Goal: Task Accomplishment & Management: Manage account settings

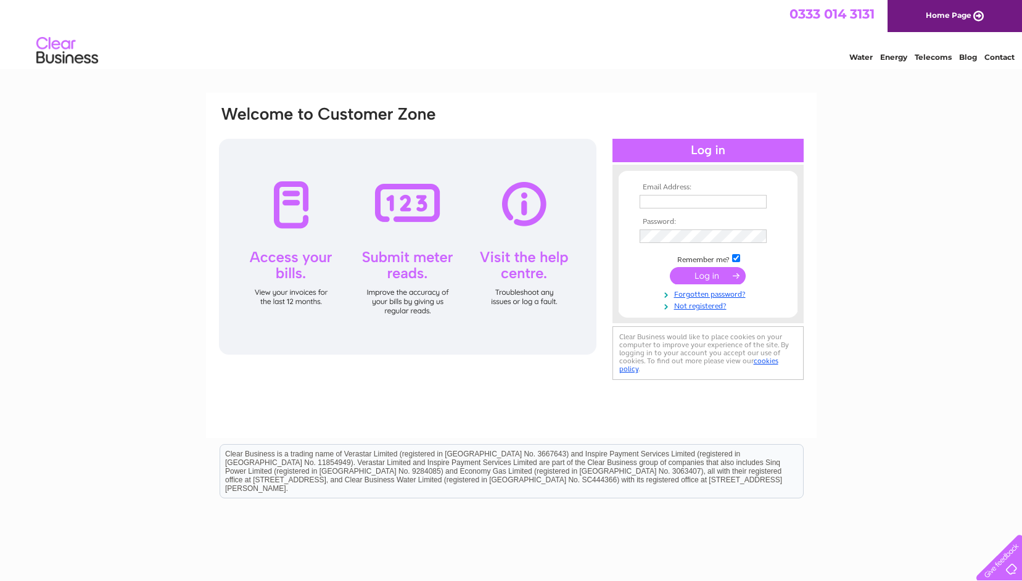
click at [654, 194] on td at bounding box center [708, 202] width 143 height 20
click at [652, 199] on input "text" at bounding box center [703, 202] width 127 height 14
type input "sheena@highlandwholefoods.co.uk"
click at [670, 268] on input "submit" at bounding box center [708, 276] width 76 height 17
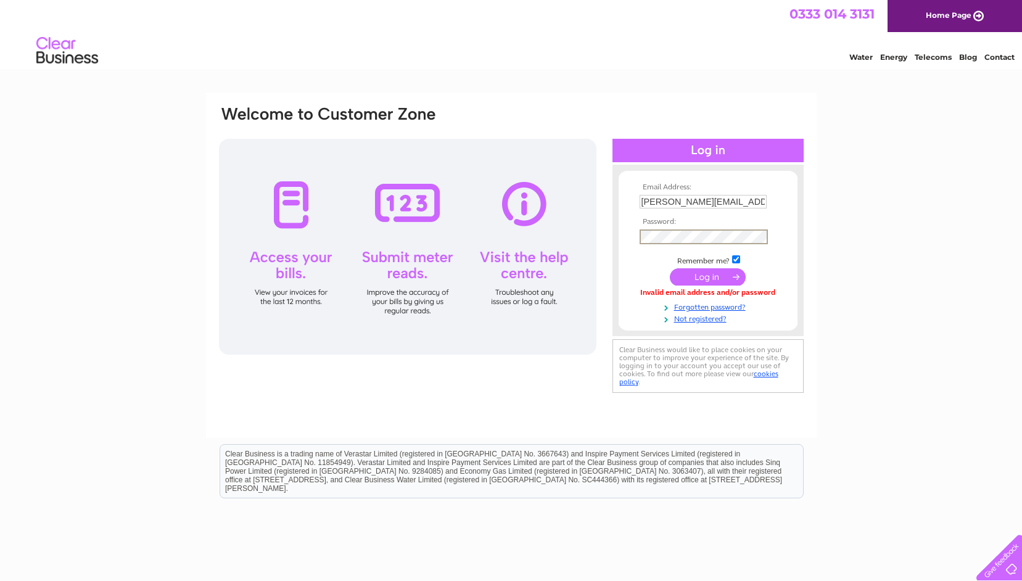
click at [670, 268] on input "submit" at bounding box center [708, 276] width 76 height 17
click at [703, 275] on input "submit" at bounding box center [708, 276] width 76 height 17
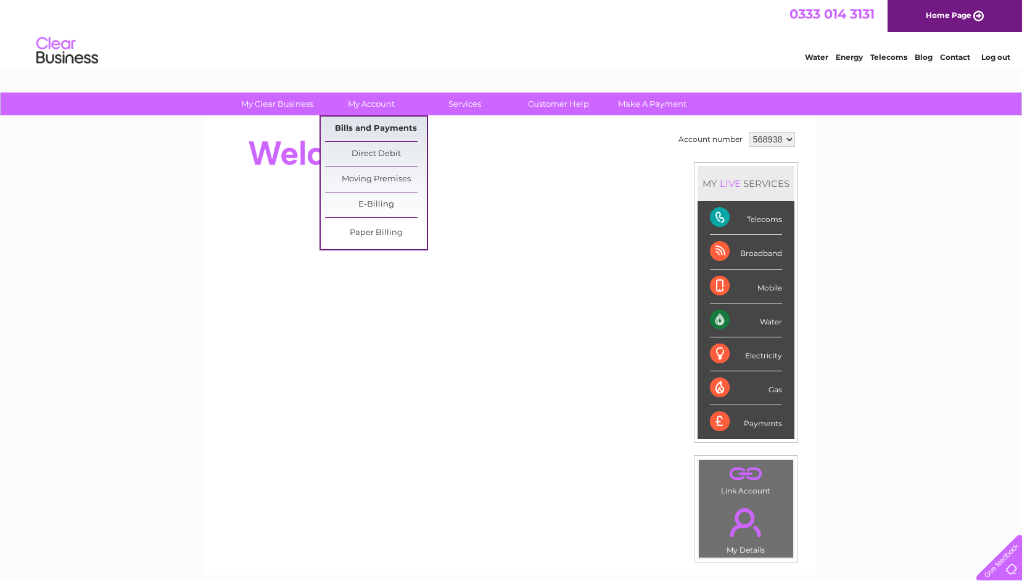
click at [363, 123] on link "Bills and Payments" at bounding box center [376, 129] width 102 height 25
click at [363, 131] on link "Bills and Payments" at bounding box center [376, 129] width 102 height 25
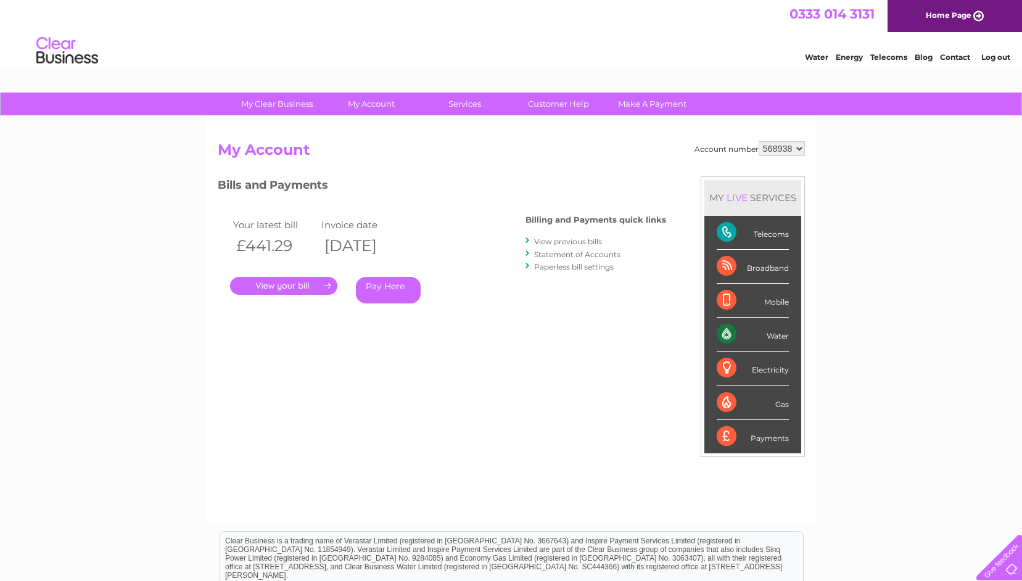
click at [294, 289] on link "." at bounding box center [283, 286] width 107 height 18
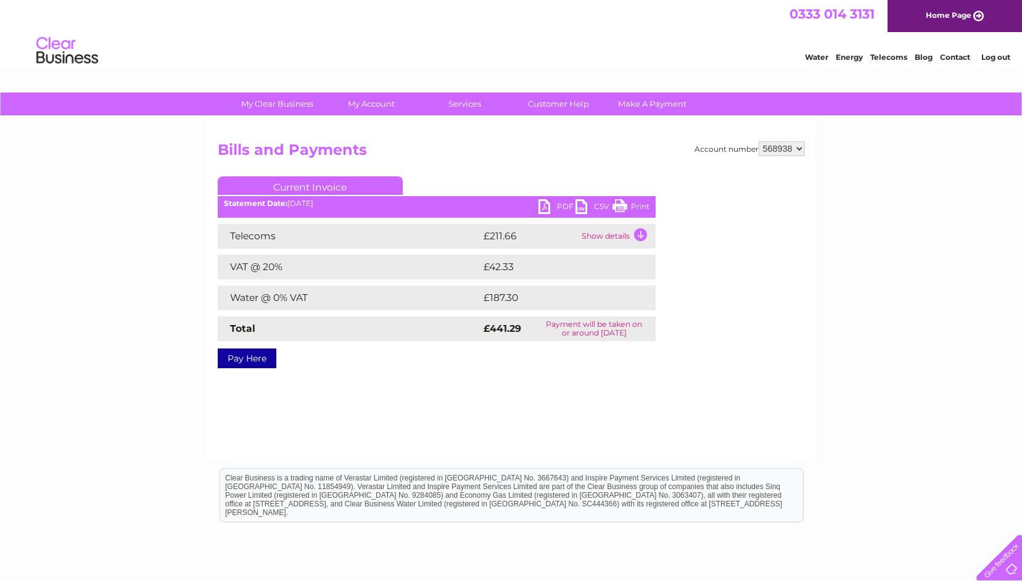
click at [550, 206] on link "PDF" at bounding box center [557, 208] width 37 height 18
